Goal: Information Seeking & Learning: Learn about a topic

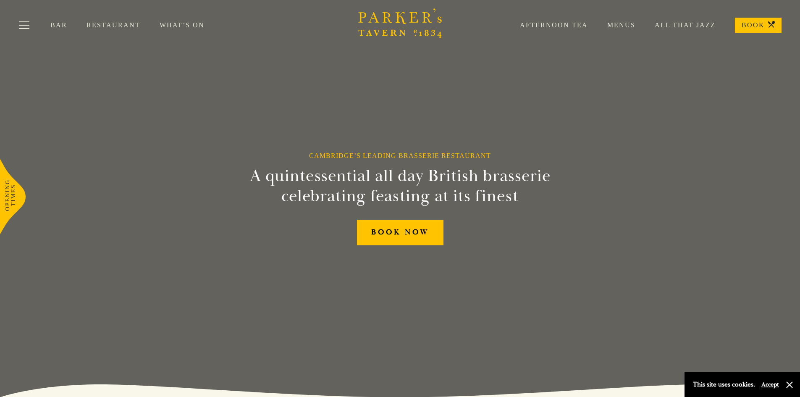
click at [616, 24] on link "Menus" at bounding box center [611, 25] width 47 height 8
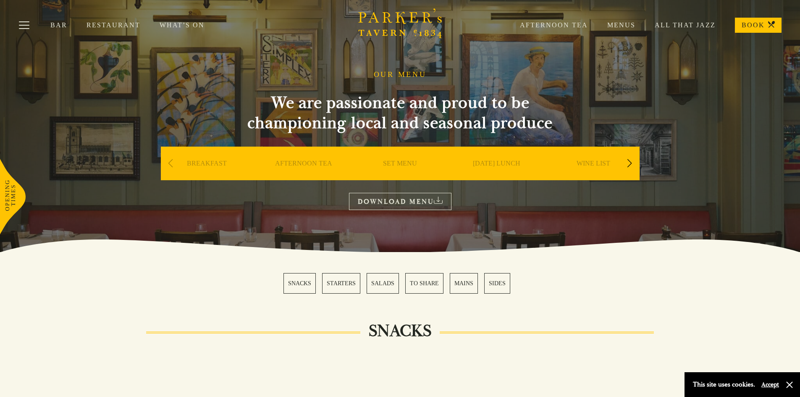
click at [205, 166] on link "BREAKFAST" at bounding box center [207, 176] width 40 height 34
click at [210, 162] on link "BREAKFAST" at bounding box center [207, 176] width 40 height 34
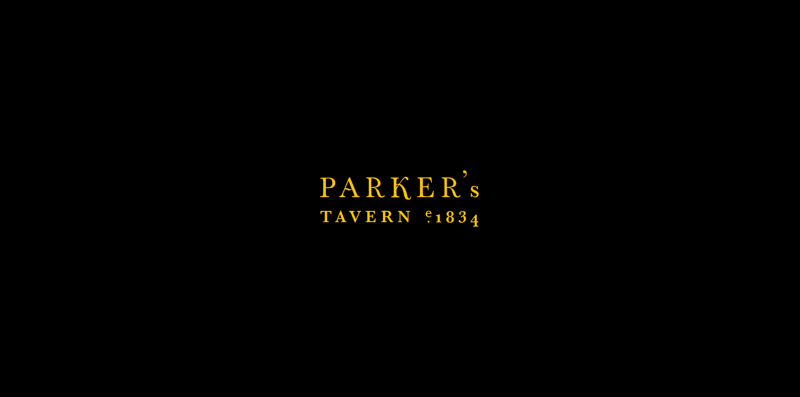
scroll to position [462, 0]
